Goal: Task Accomplishment & Management: Use online tool/utility

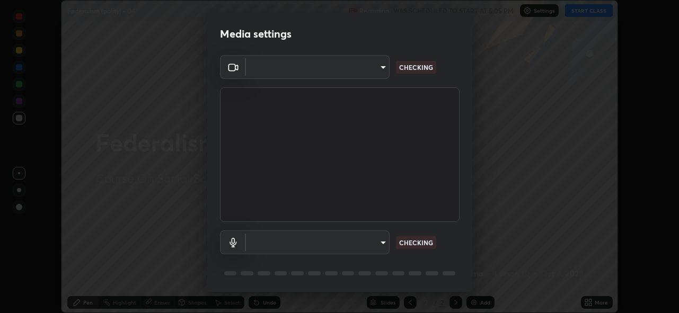
scroll to position [34, 0]
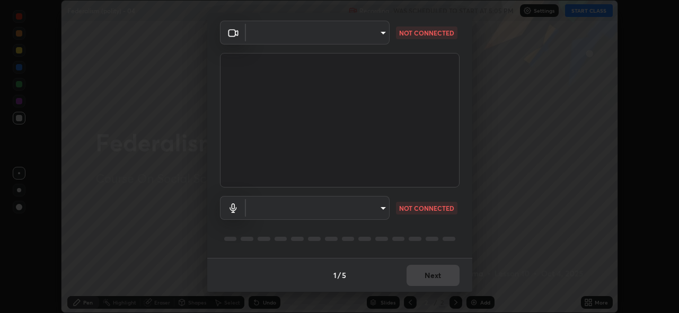
type input "8c17a5d152d90efee16c6d0123f72e1c8e3faabb66c5818a7671abbc9a97bc9a"
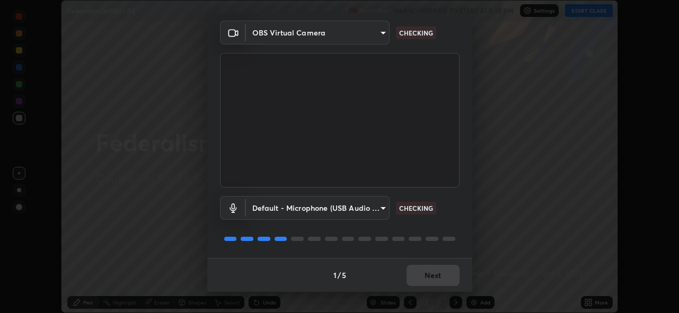
click at [372, 211] on body "Erase all Federalism (polity) - 04 Recording WAS SCHEDULED TO START AT 5:05 PM …" at bounding box center [339, 156] width 679 height 313
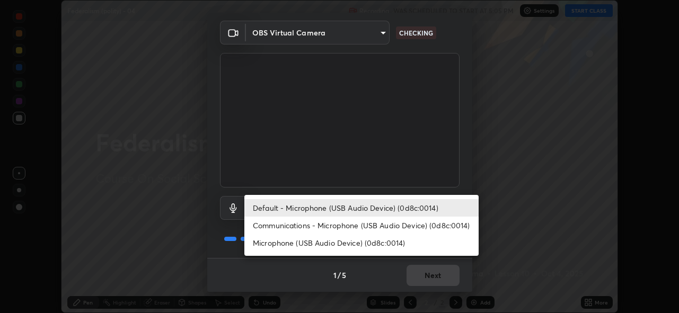
click at [349, 228] on li "Communications - Microphone (USB Audio Device) (0d8c:0014)" at bounding box center [361, 225] width 234 height 17
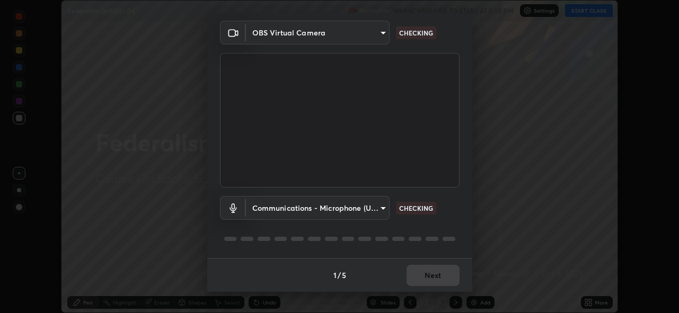
click at [349, 210] on body "Erase all Federalism (polity) - 04 Recording WAS SCHEDULED TO START AT 5:05 PM …" at bounding box center [339, 156] width 679 height 313
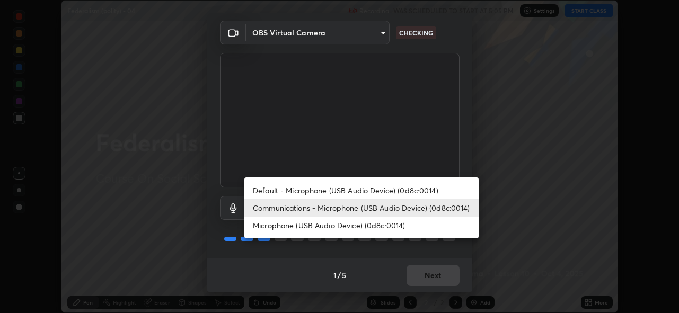
click at [348, 185] on li "Default - Microphone (USB Audio Device) (0d8c:0014)" at bounding box center [361, 190] width 234 height 17
type input "default"
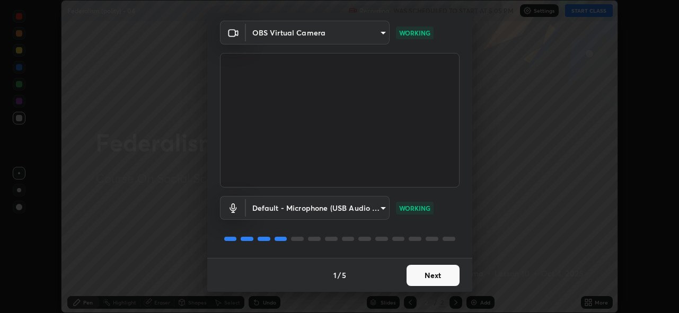
click at [416, 282] on button "Next" at bounding box center [432, 275] width 53 height 21
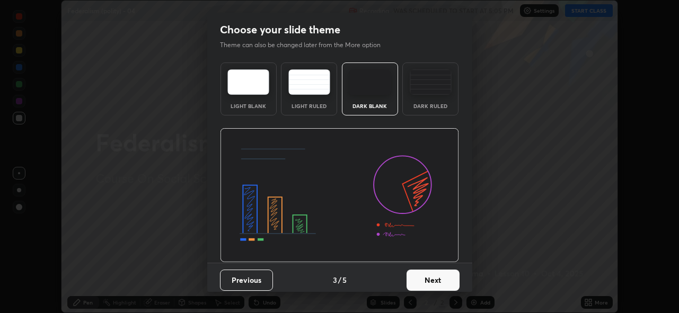
click at [452, 278] on button "Next" at bounding box center [432, 280] width 53 height 21
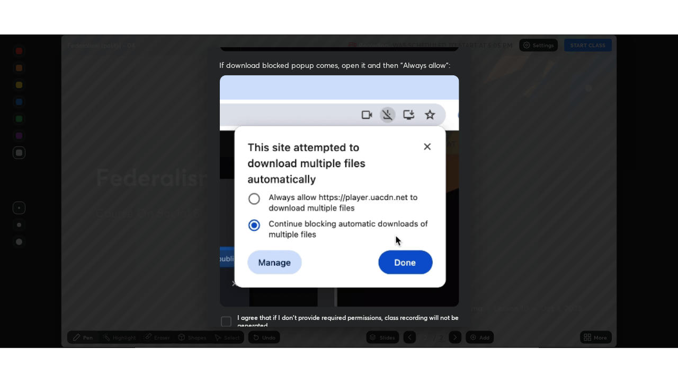
scroll to position [251, 0]
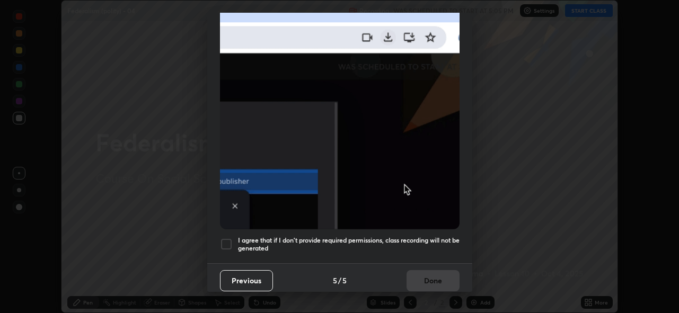
click at [406, 246] on h5 "I agree that if I don't provide required permissions, class recording will not …" at bounding box center [349, 244] width 222 height 16
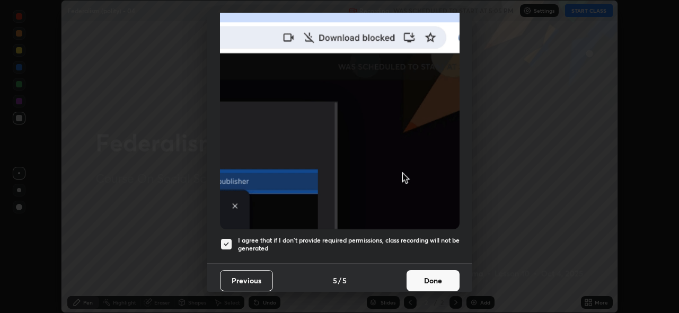
click at [418, 270] on button "Done" at bounding box center [432, 280] width 53 height 21
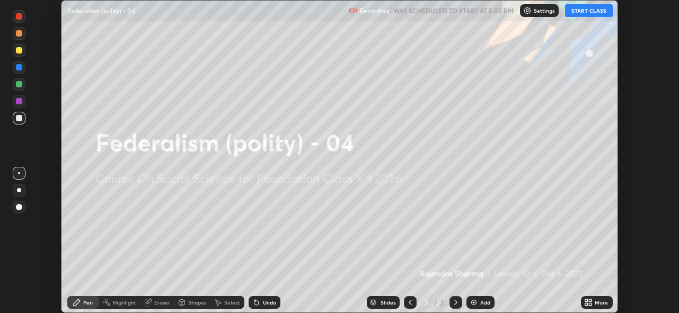
click at [590, 301] on icon at bounding box center [590, 300] width 3 height 3
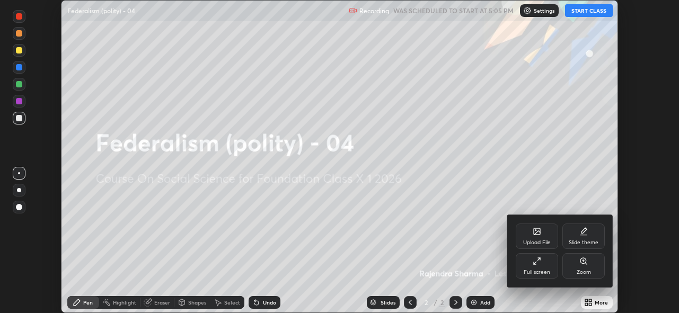
click at [531, 240] on div "Upload File" at bounding box center [537, 242] width 28 height 5
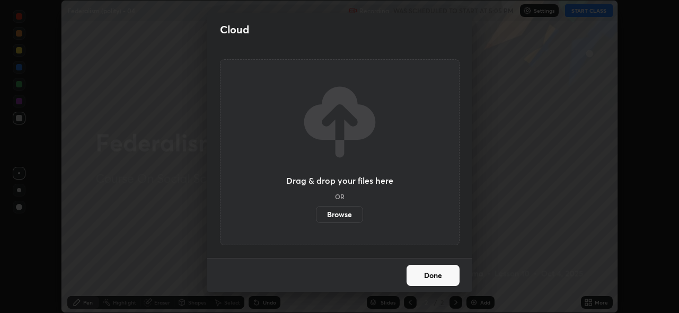
click at [347, 221] on label "Browse" at bounding box center [339, 214] width 47 height 17
click at [316, 221] on input "Browse" at bounding box center [316, 214] width 0 height 17
click at [333, 213] on label "Browse" at bounding box center [339, 214] width 47 height 17
click at [316, 213] on input "Browse" at bounding box center [316, 214] width 0 height 17
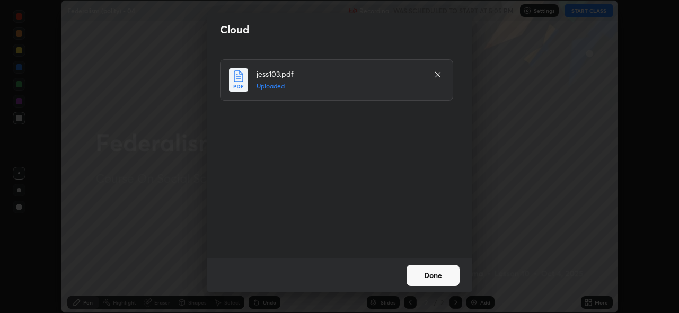
click at [426, 278] on button "Done" at bounding box center [432, 275] width 53 height 21
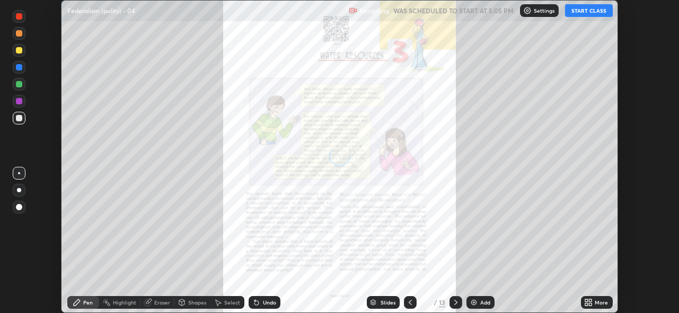
click at [587, 304] on icon at bounding box center [586, 304] width 3 height 3
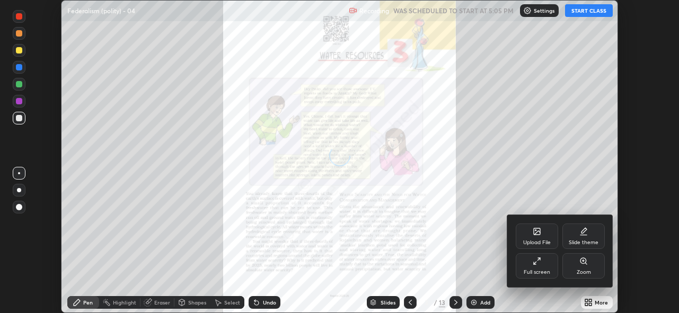
click at [540, 268] on div "Full screen" at bounding box center [537, 265] width 42 height 25
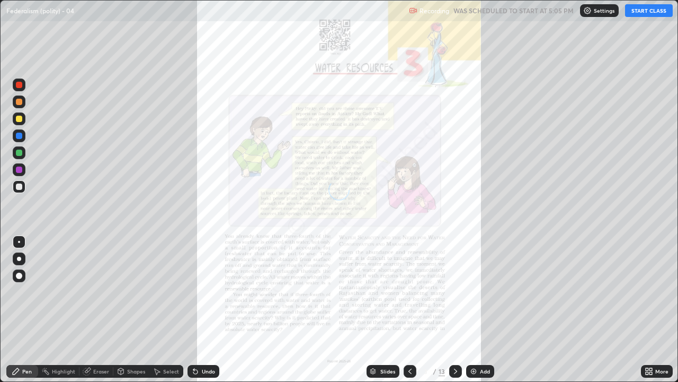
scroll to position [382, 678]
click at [640, 12] on button "START CLASS" at bounding box center [649, 10] width 48 height 13
click at [93, 313] on div "Eraser" at bounding box center [101, 370] width 16 height 5
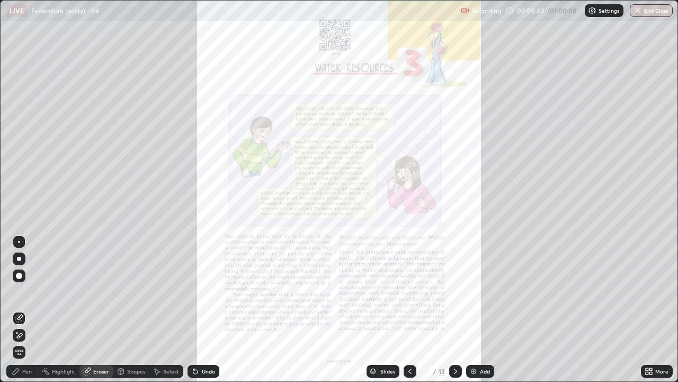
click at [482, 313] on div "Add" at bounding box center [485, 370] width 10 height 5
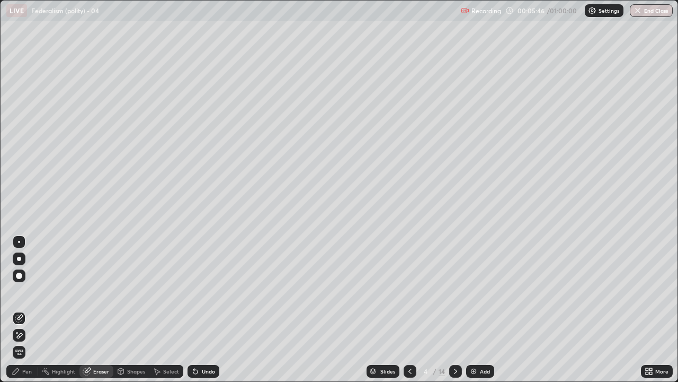
click at [483, 313] on div "Add" at bounding box center [485, 370] width 10 height 5
click at [409, 313] on icon at bounding box center [410, 371] width 8 height 8
click at [408, 313] on icon at bounding box center [410, 371] width 8 height 8
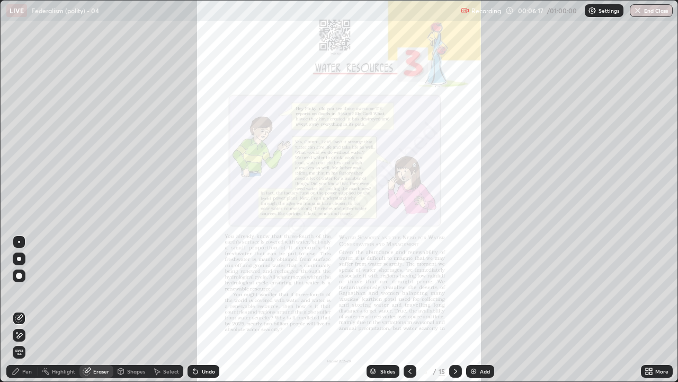
click at [26, 313] on div "Pen" at bounding box center [27, 370] width 10 height 5
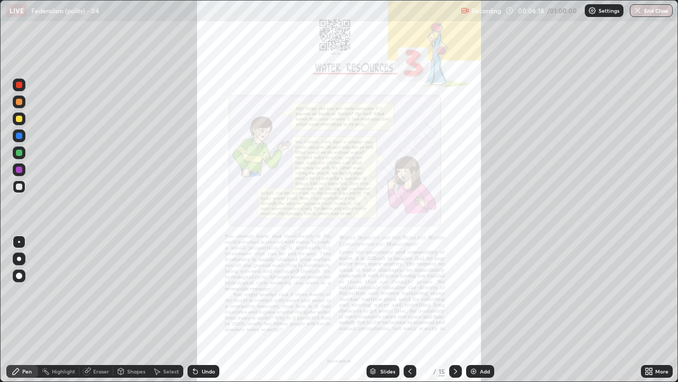
click at [20, 85] on div at bounding box center [19, 85] width 6 height 6
click at [454, 313] on icon at bounding box center [456, 371] width 8 height 8
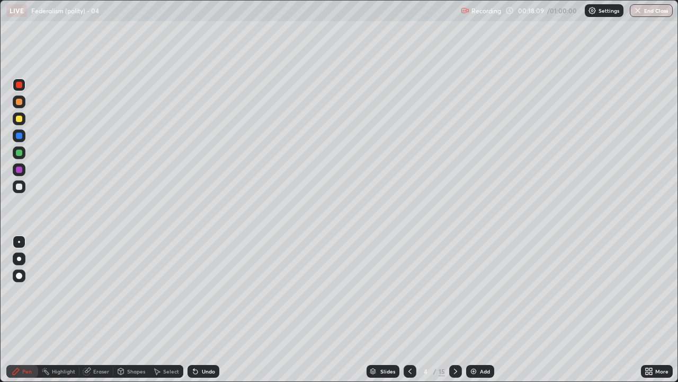
click at [454, 313] on icon at bounding box center [456, 371] width 8 height 8
click at [408, 313] on icon at bounding box center [410, 371] width 8 height 8
click at [409, 313] on icon at bounding box center [410, 371] width 8 height 8
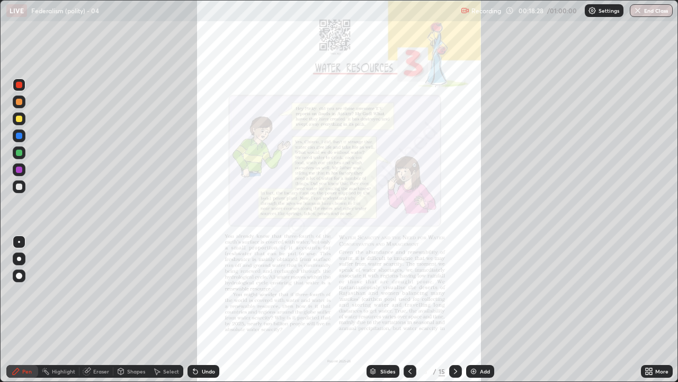
click at [385, 313] on div "Slides" at bounding box center [388, 370] width 15 height 5
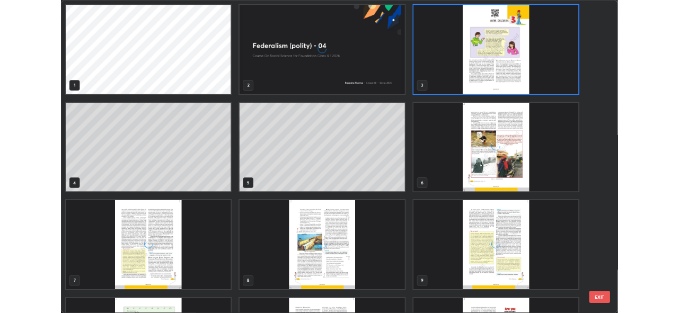
scroll to position [377, 672]
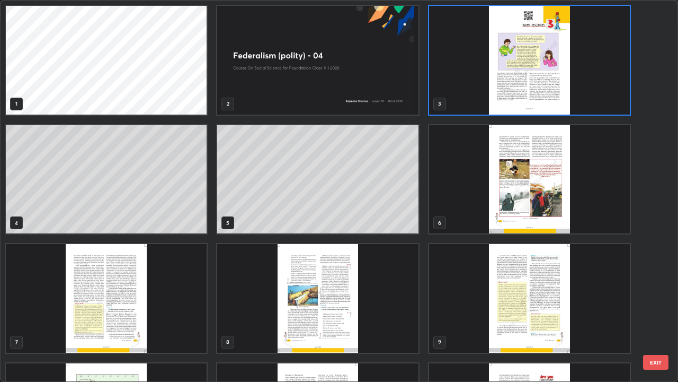
click at [527, 176] on img "grid" at bounding box center [529, 179] width 201 height 109
click at [525, 174] on img "grid" at bounding box center [529, 179] width 201 height 109
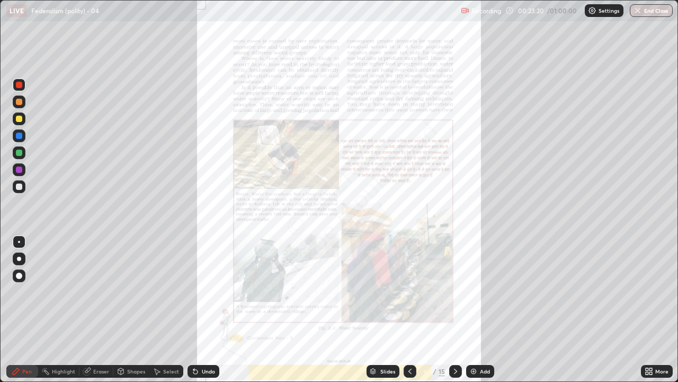
click at [454, 313] on icon at bounding box center [456, 371] width 8 height 8
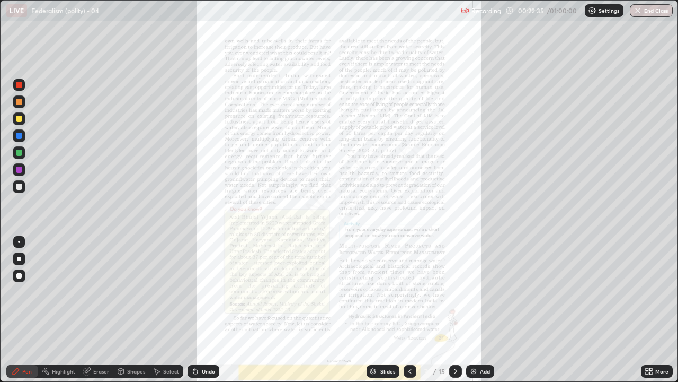
click at [453, 313] on icon at bounding box center [456, 371] width 8 height 8
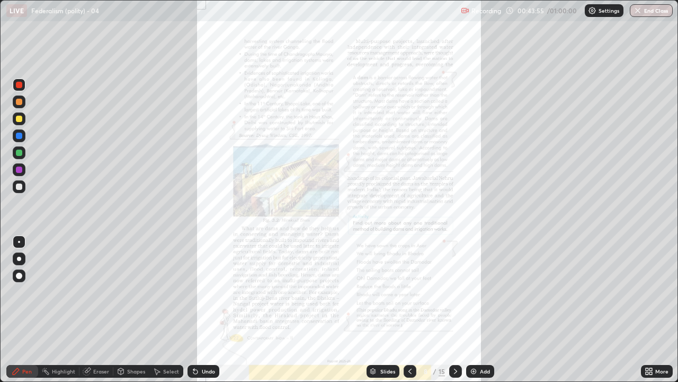
click at [455, 313] on icon at bounding box center [456, 371] width 8 height 8
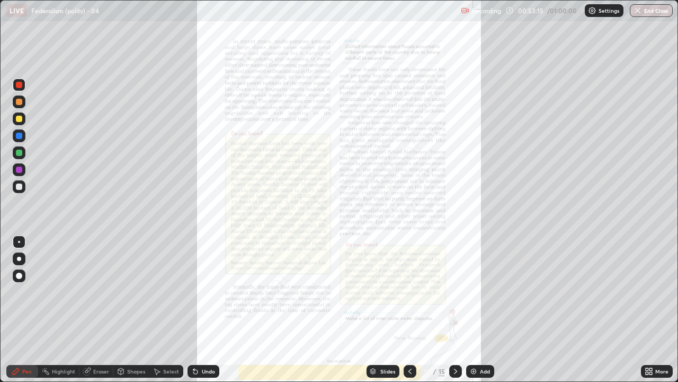
click at [637, 12] on img "button" at bounding box center [638, 10] width 8 height 8
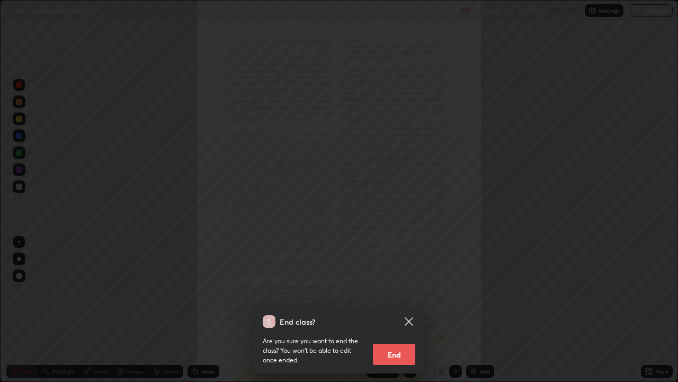
click at [394, 313] on button "End" at bounding box center [394, 353] width 42 height 21
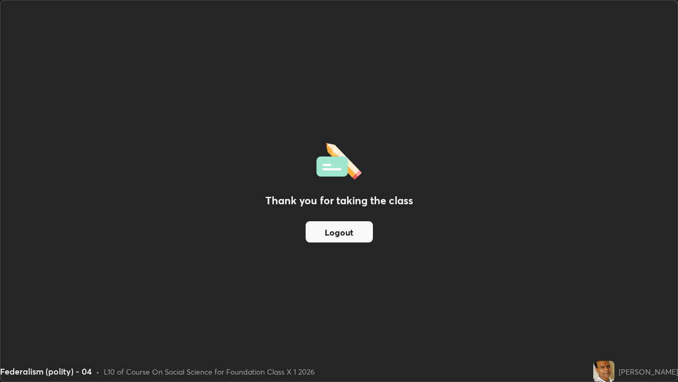
click at [448, 233] on div "Thank you for taking the class Logout" at bounding box center [339, 191] width 677 height 381
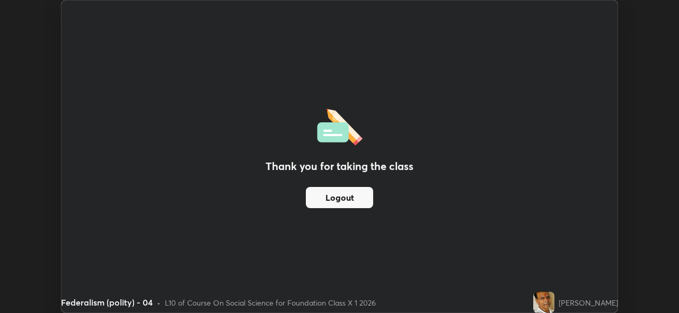
scroll to position [313, 679]
click at [351, 196] on button "Logout" at bounding box center [339, 197] width 67 height 21
click at [500, 210] on div "Thank you for taking the class Logout" at bounding box center [339, 157] width 556 height 312
click at [535, 64] on div "Thank you for taking the class Logout" at bounding box center [339, 157] width 556 height 312
click at [547, 298] on img at bounding box center [543, 302] width 21 height 21
